Goal: Information Seeking & Learning: Learn about a topic

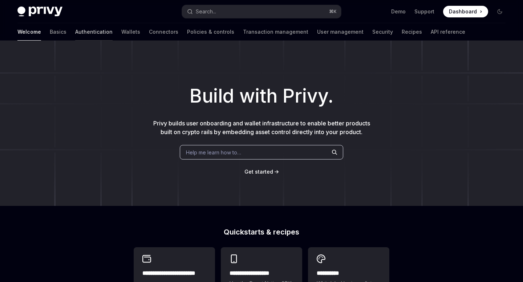
click at [75, 33] on link "Authentication" at bounding box center [93, 31] width 37 height 17
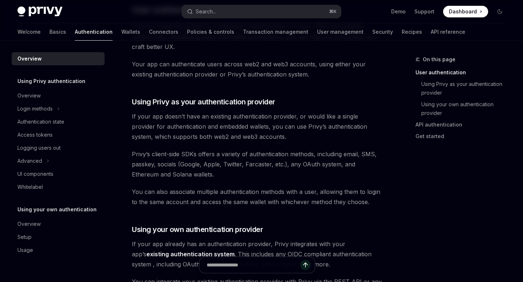
scroll to position [187, 0]
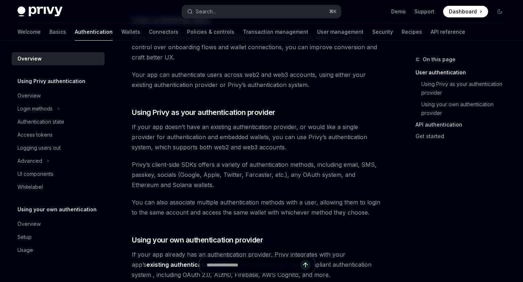
click at [432, 126] on link "API authentication" at bounding box center [463, 125] width 96 height 12
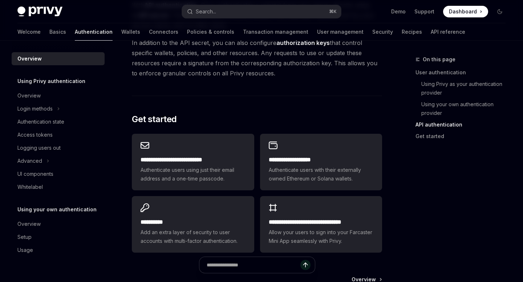
scroll to position [549, 0]
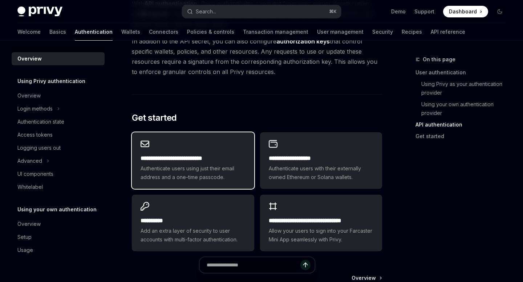
click at [213, 162] on h2 "**********" at bounding box center [193, 158] width 105 height 9
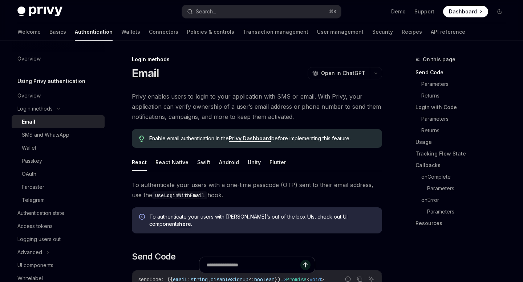
click at [236, 139] on link "Privy Dashboard" at bounding box center [250, 138] width 42 height 7
click at [32, 94] on div "Overview" at bounding box center [28, 95] width 23 height 9
type textarea "*"
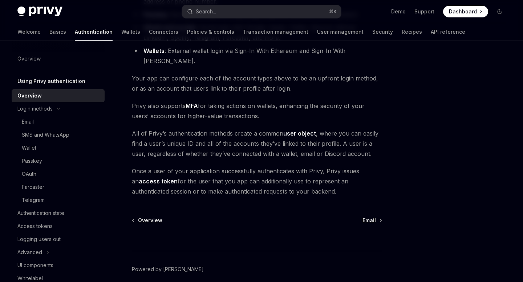
scroll to position [137, 0]
click at [215, 11] on div "Search..." at bounding box center [206, 11] width 20 height 9
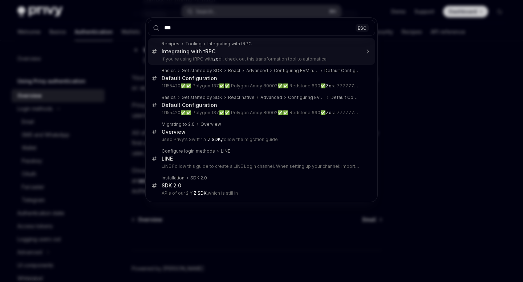
type input "****"
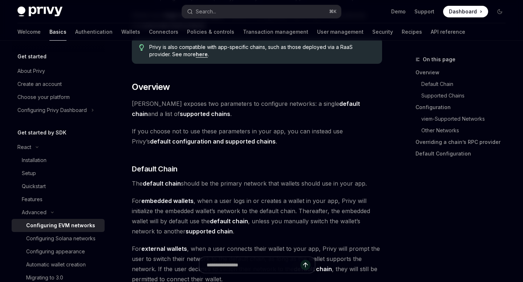
type textarea "*"
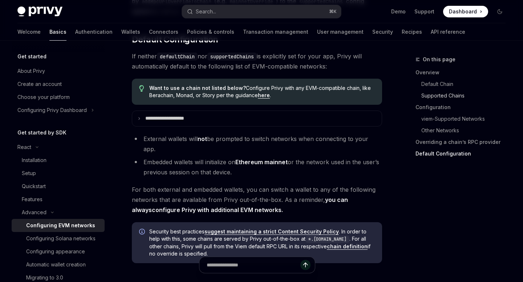
click at [430, 95] on link "Supported Chains" at bounding box center [466, 96] width 90 height 12
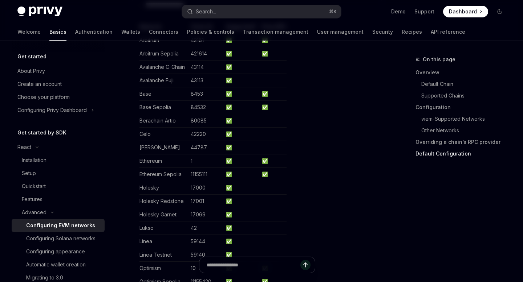
scroll to position [1990, 0]
